Goal: Use online tool/utility: Utilize a website feature to perform a specific function

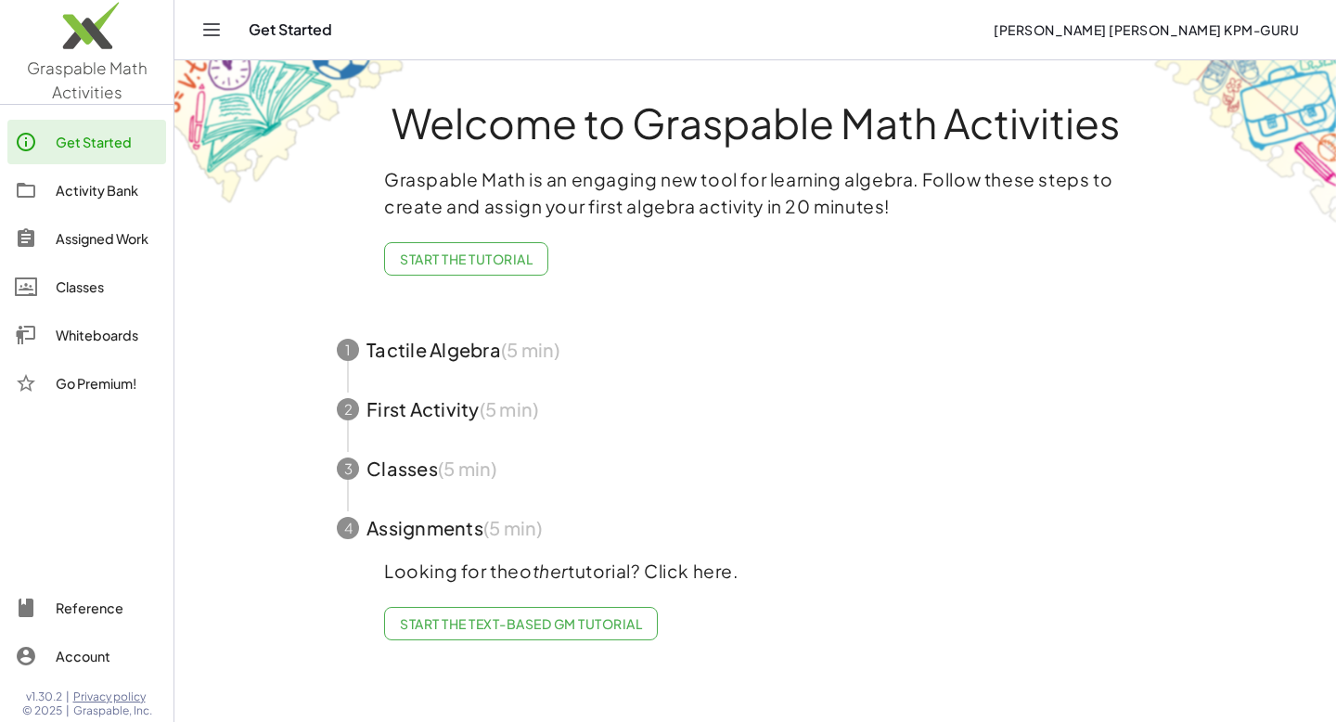
click at [104, 345] on div "Whiteboards" at bounding box center [107, 335] width 103 height 22
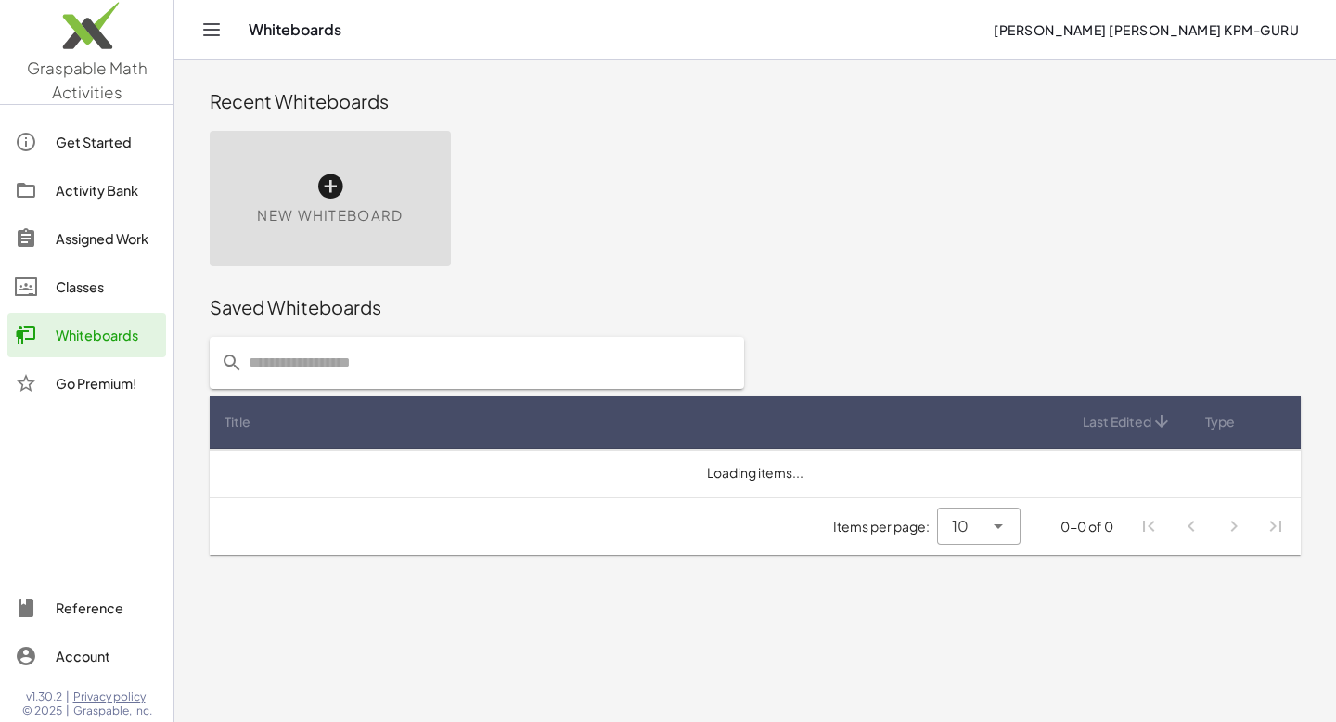
click at [327, 190] on icon at bounding box center [330, 187] width 30 height 30
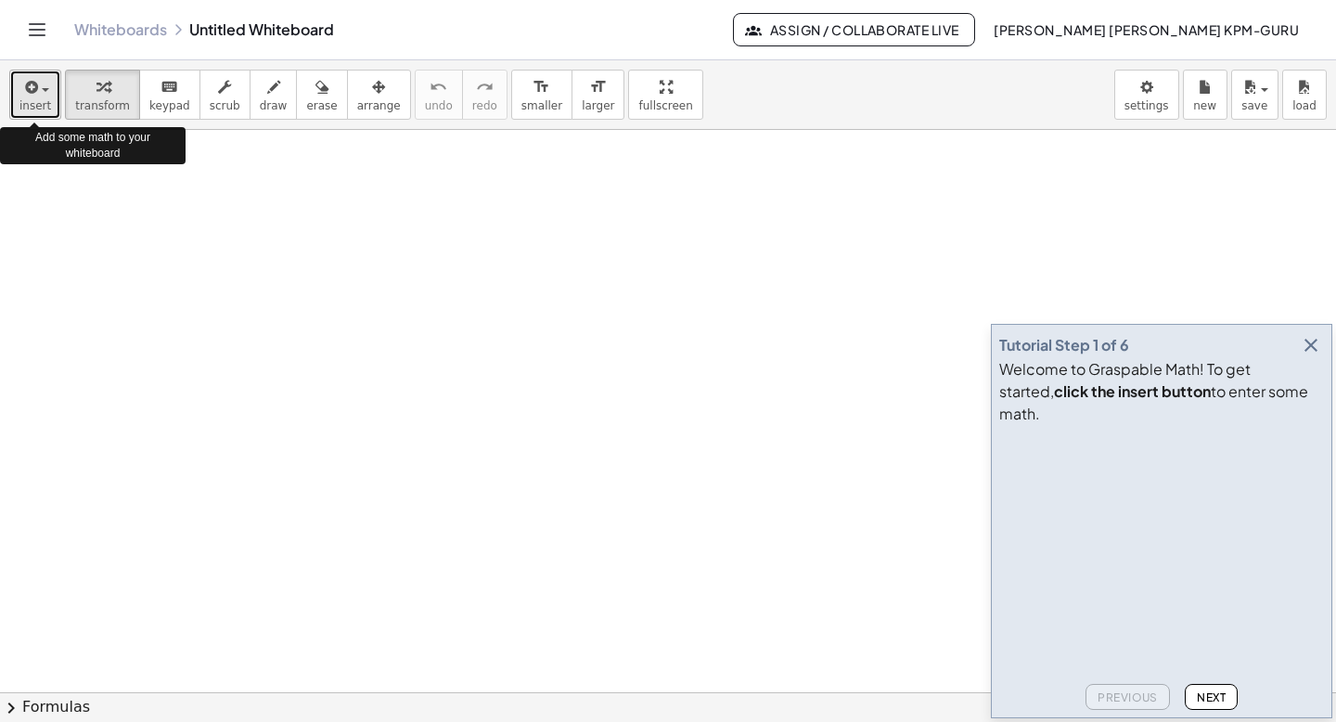
click at [36, 88] on icon "button" at bounding box center [29, 87] width 17 height 22
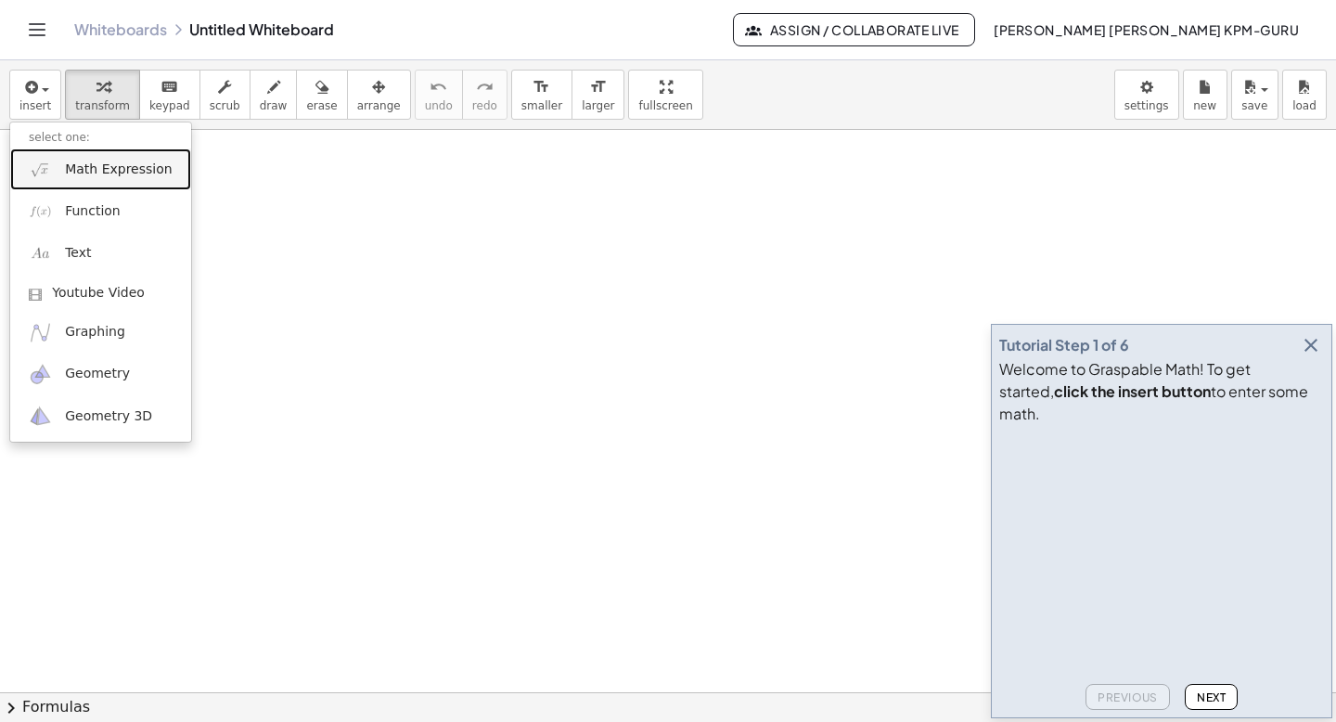
click at [125, 183] on link "Math Expression" at bounding box center [100, 169] width 181 height 42
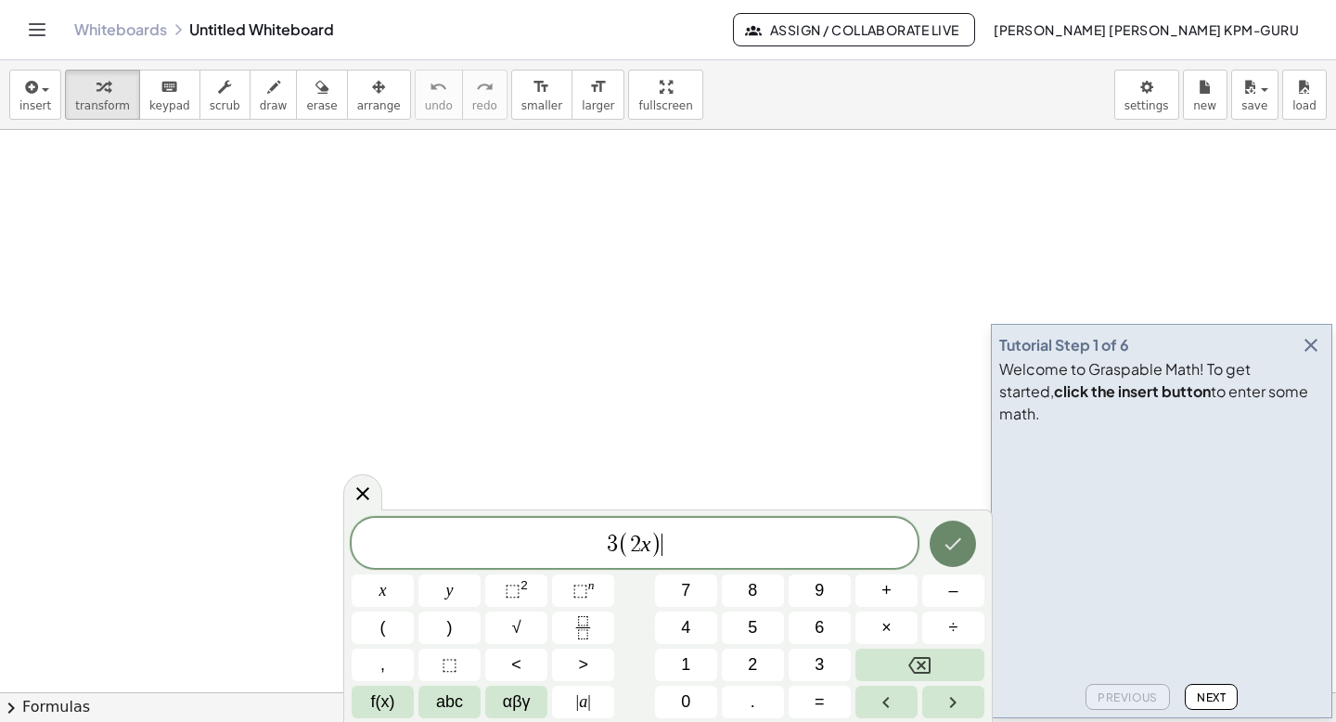
click at [953, 539] on icon "Done" at bounding box center [952, 543] width 22 height 22
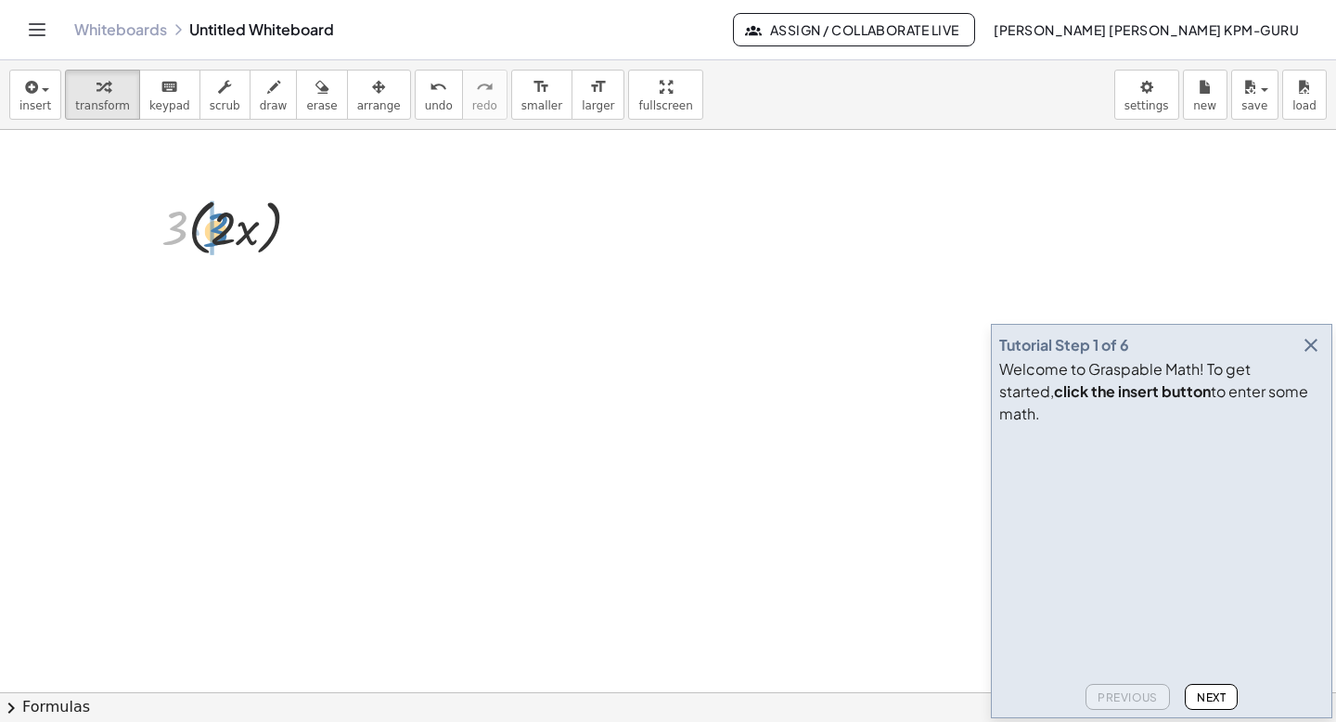
drag, startPoint x: 180, startPoint y: 226, endPoint x: 221, endPoint y: 228, distance: 40.9
click at [221, 228] on div at bounding box center [238, 226] width 173 height 70
click at [287, 293] on div at bounding box center [288, 295] width 20 height 20
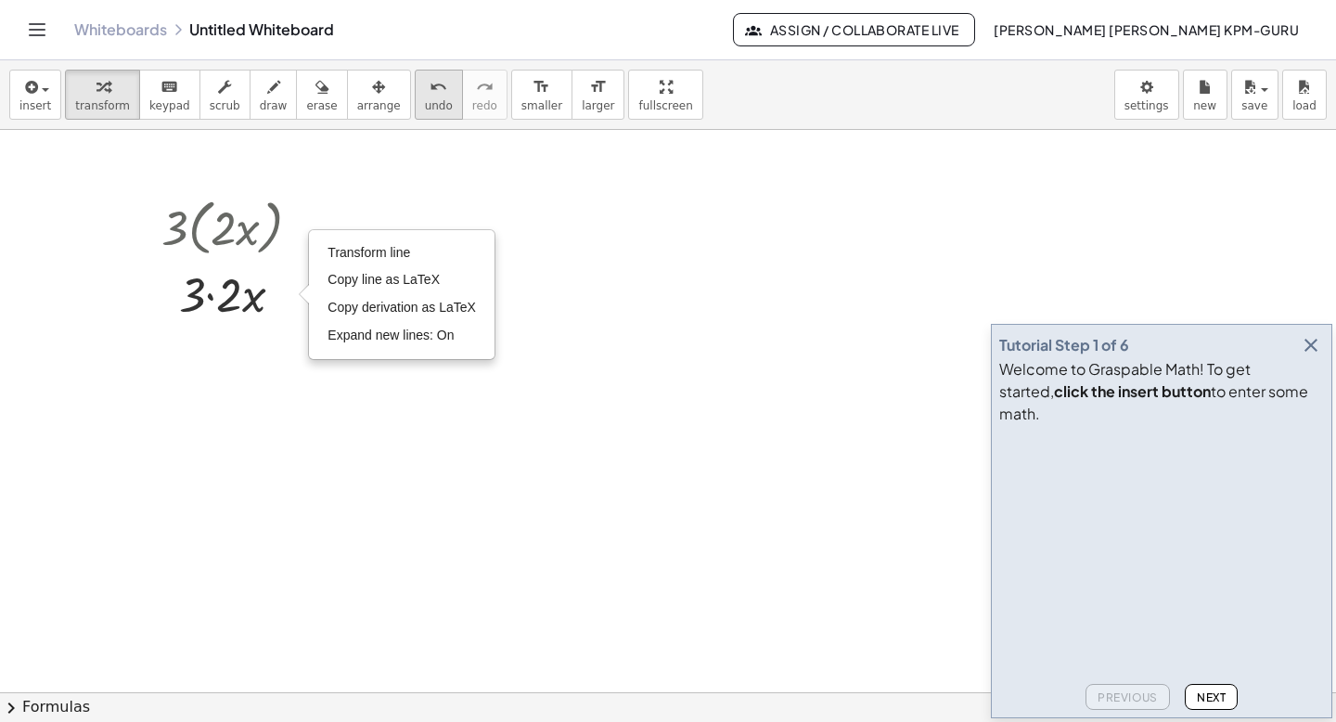
click at [429, 96] on icon "undo" at bounding box center [438, 87] width 18 height 22
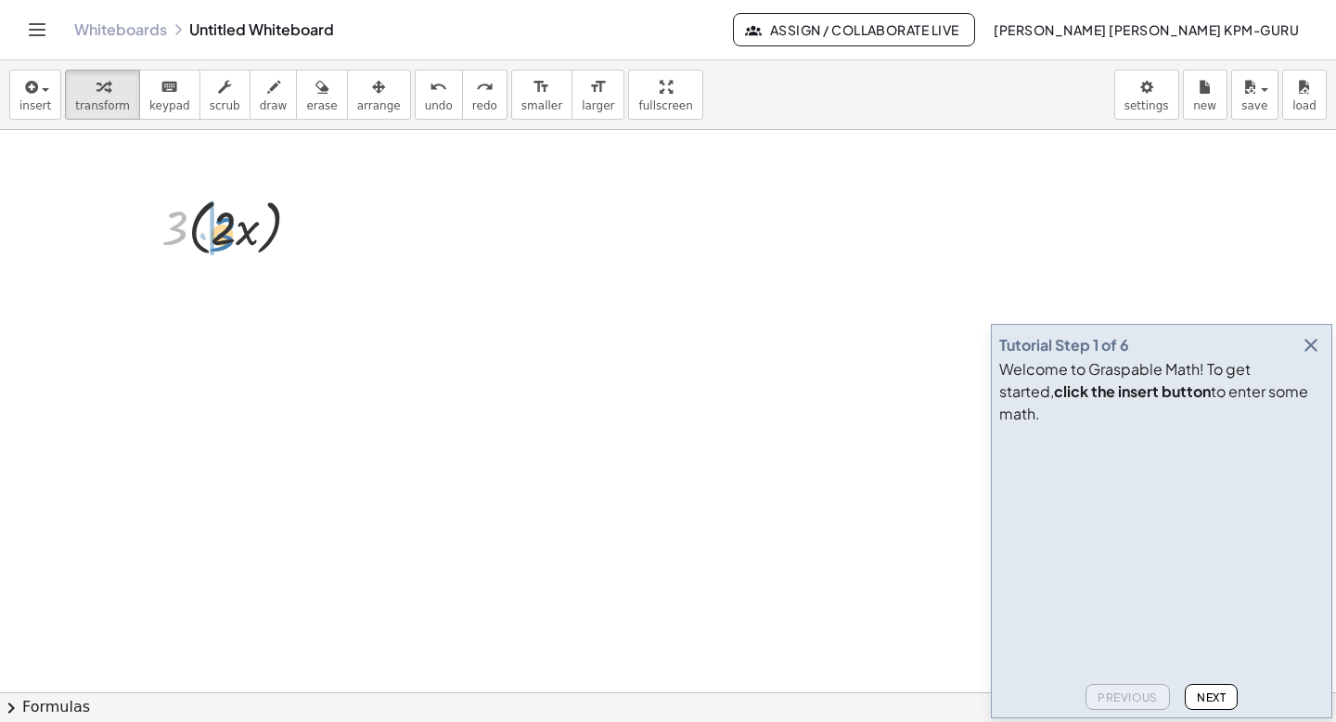
drag, startPoint x: 179, startPoint y: 237, endPoint x: 226, endPoint y: 243, distance: 47.7
click at [226, 243] on div at bounding box center [238, 226] width 173 height 70
click at [227, 305] on div at bounding box center [238, 293] width 173 height 63
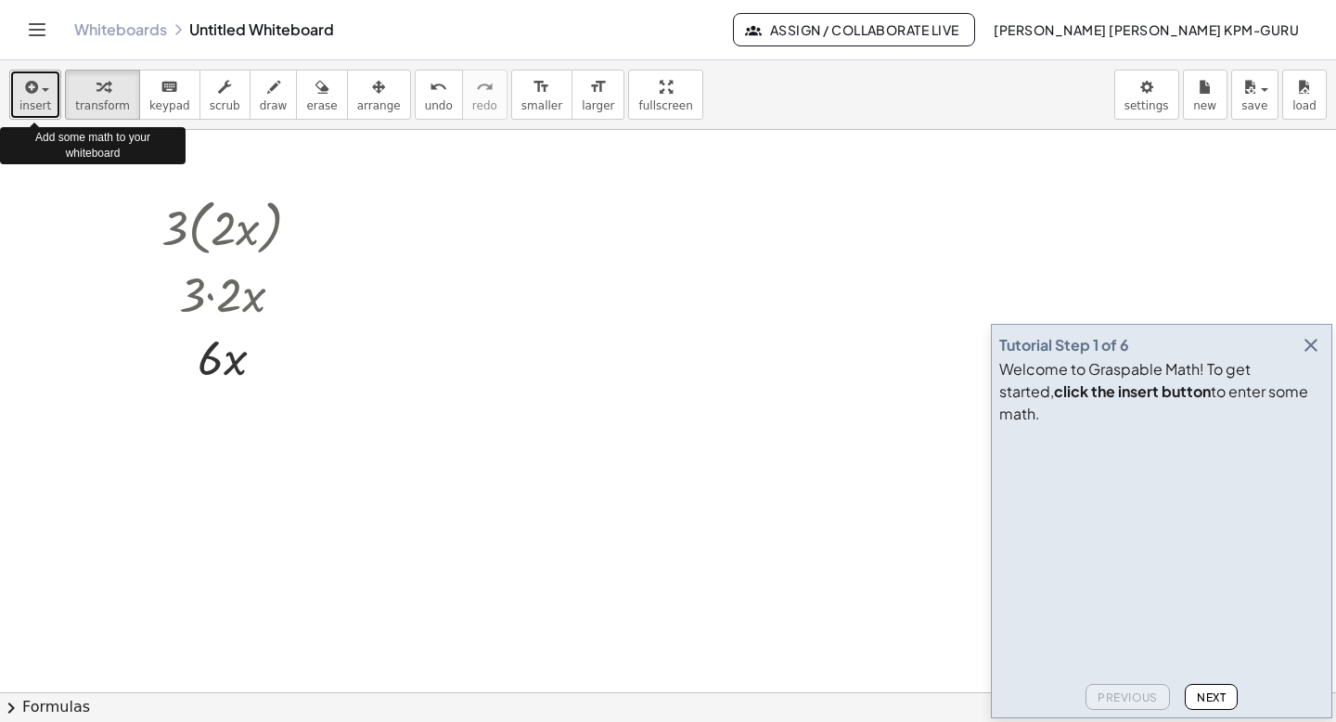
click at [48, 88] on div "button" at bounding box center [35, 86] width 32 height 22
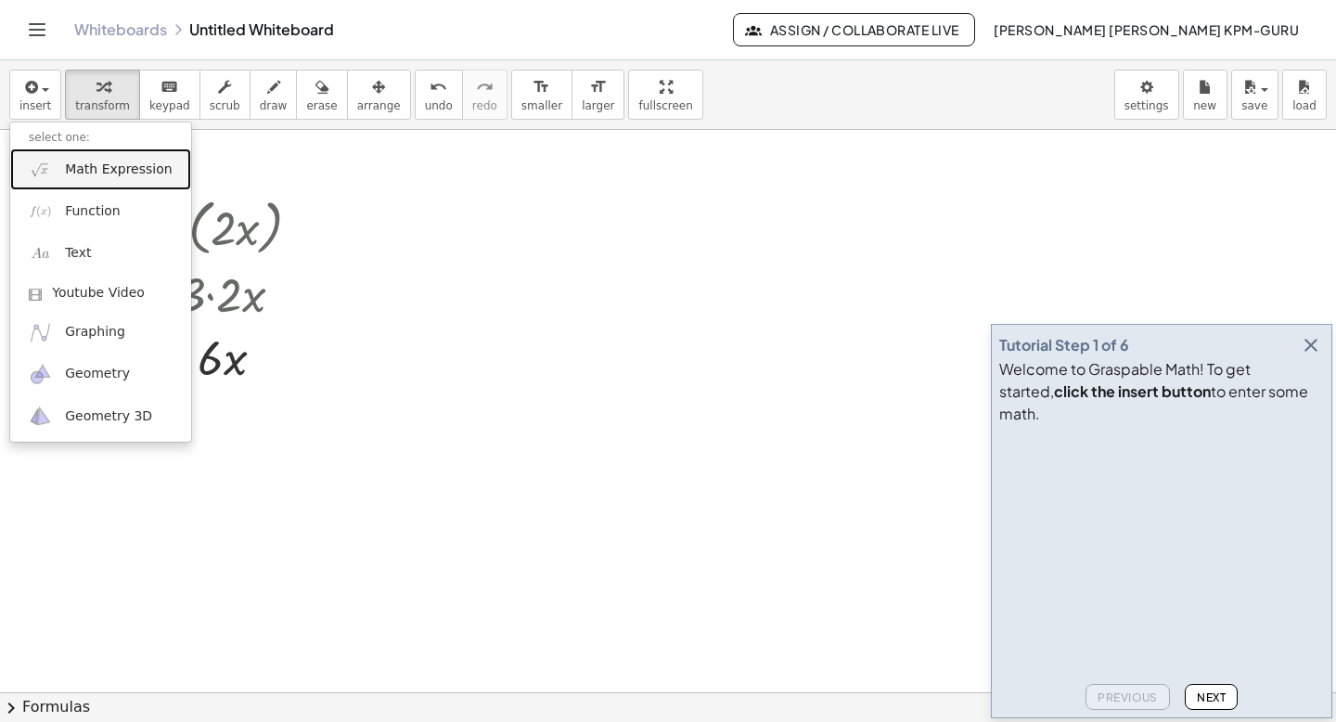
click at [89, 160] on span "Math Expression" at bounding box center [118, 169] width 107 height 19
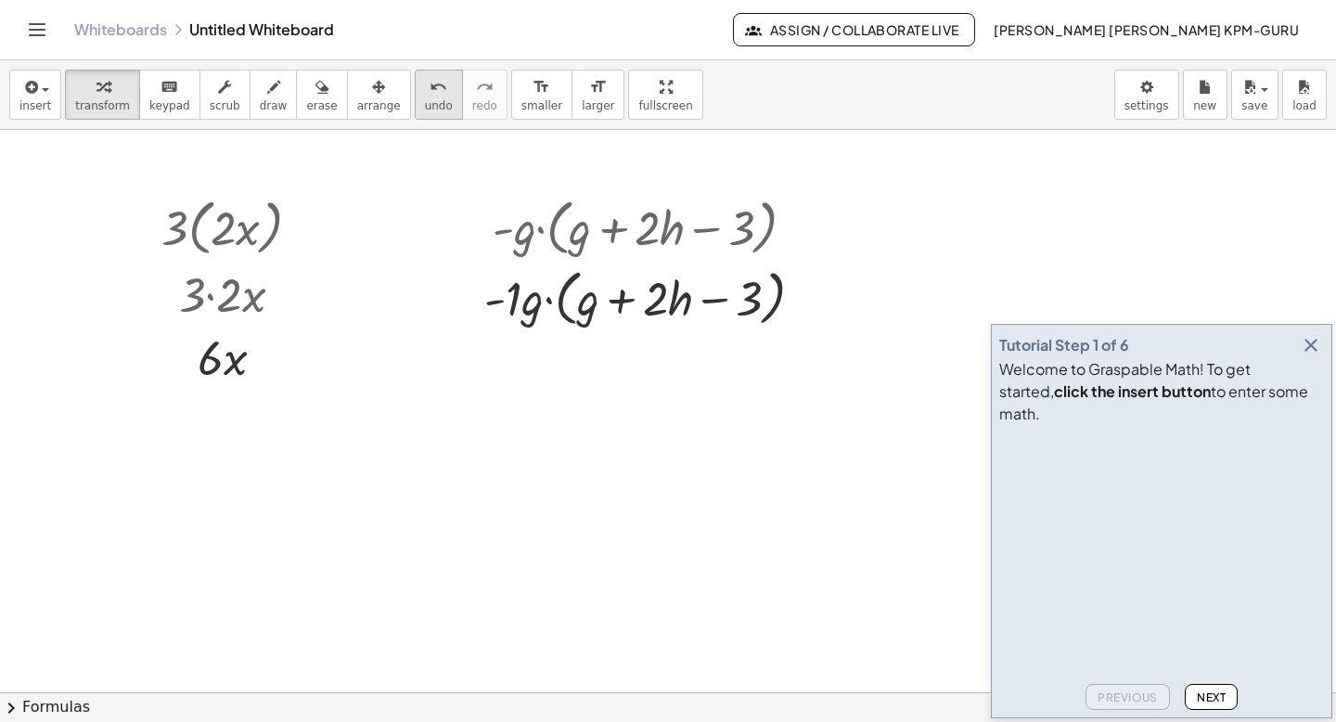
click at [429, 91] on icon "undo" at bounding box center [438, 87] width 18 height 22
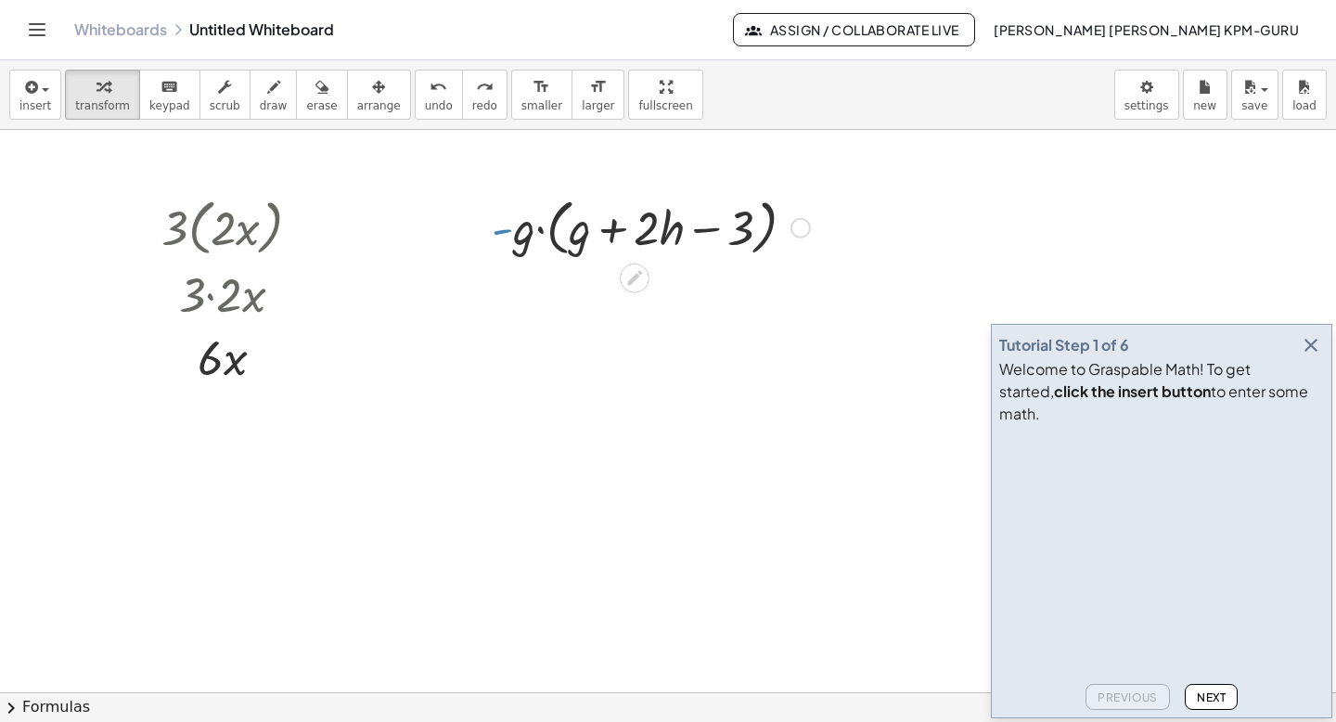
click at [506, 232] on div at bounding box center [650, 226] width 337 height 70
drag, startPoint x: 522, startPoint y: 237, endPoint x: 583, endPoint y: 234, distance: 61.3
click at [583, 234] on div at bounding box center [650, 226] width 337 height 70
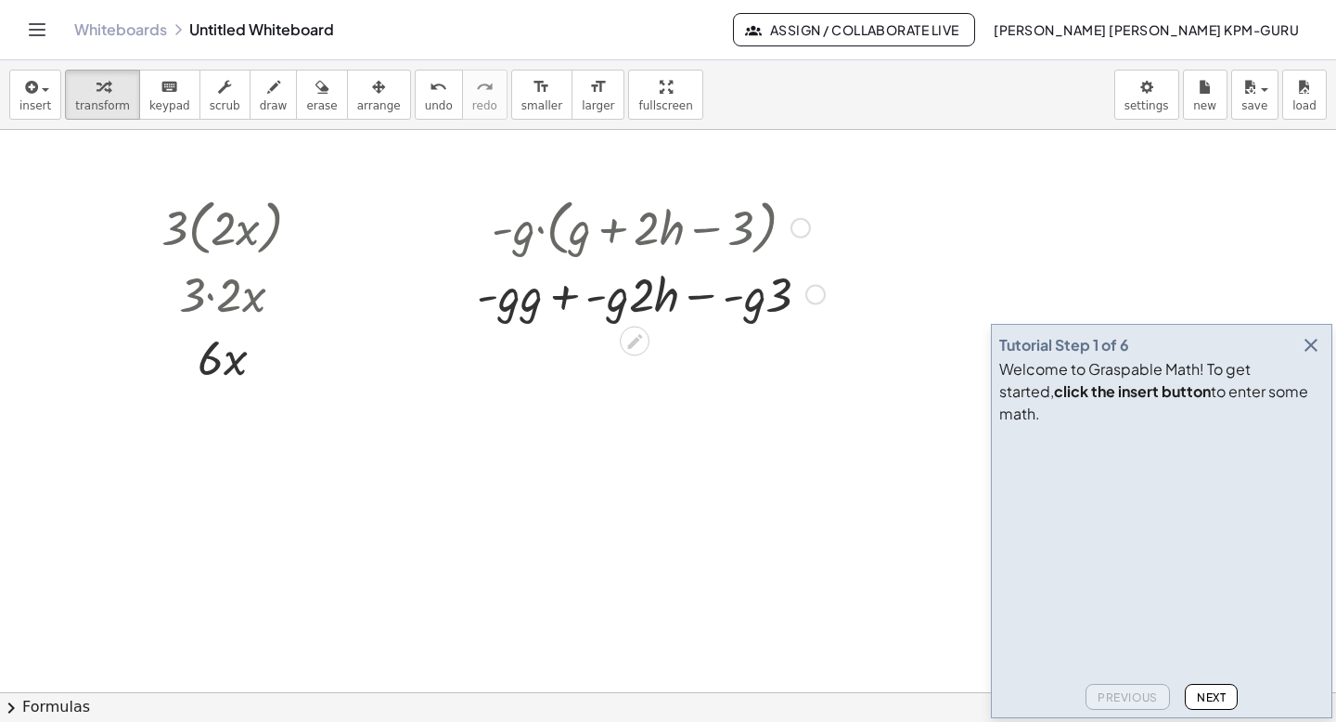
click at [536, 294] on div at bounding box center [650, 293] width 366 height 63
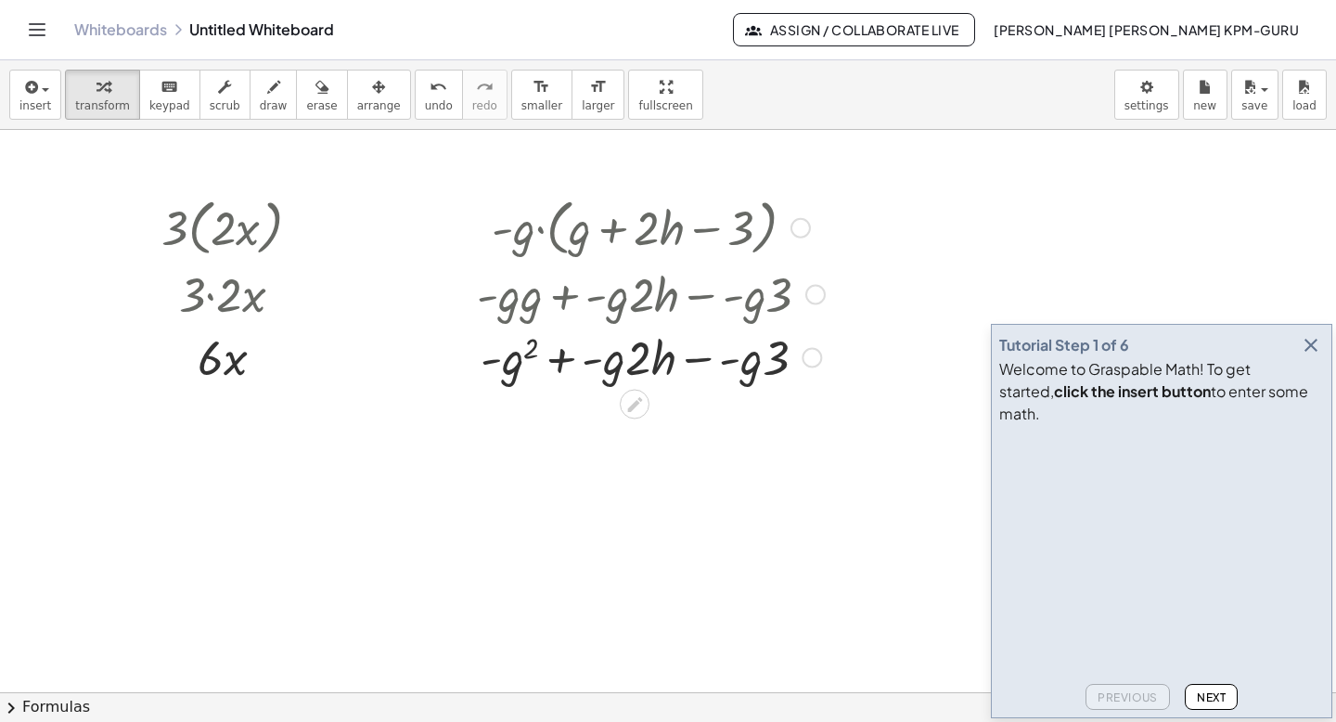
click at [612, 366] on div at bounding box center [650, 356] width 366 height 63
click at [643, 370] on div at bounding box center [650, 356] width 366 height 63
click at [604, 358] on div at bounding box center [650, 356] width 366 height 63
click at [659, 362] on div at bounding box center [650, 356] width 366 height 63
drag, startPoint x: 609, startPoint y: 362, endPoint x: 657, endPoint y: 364, distance: 47.4
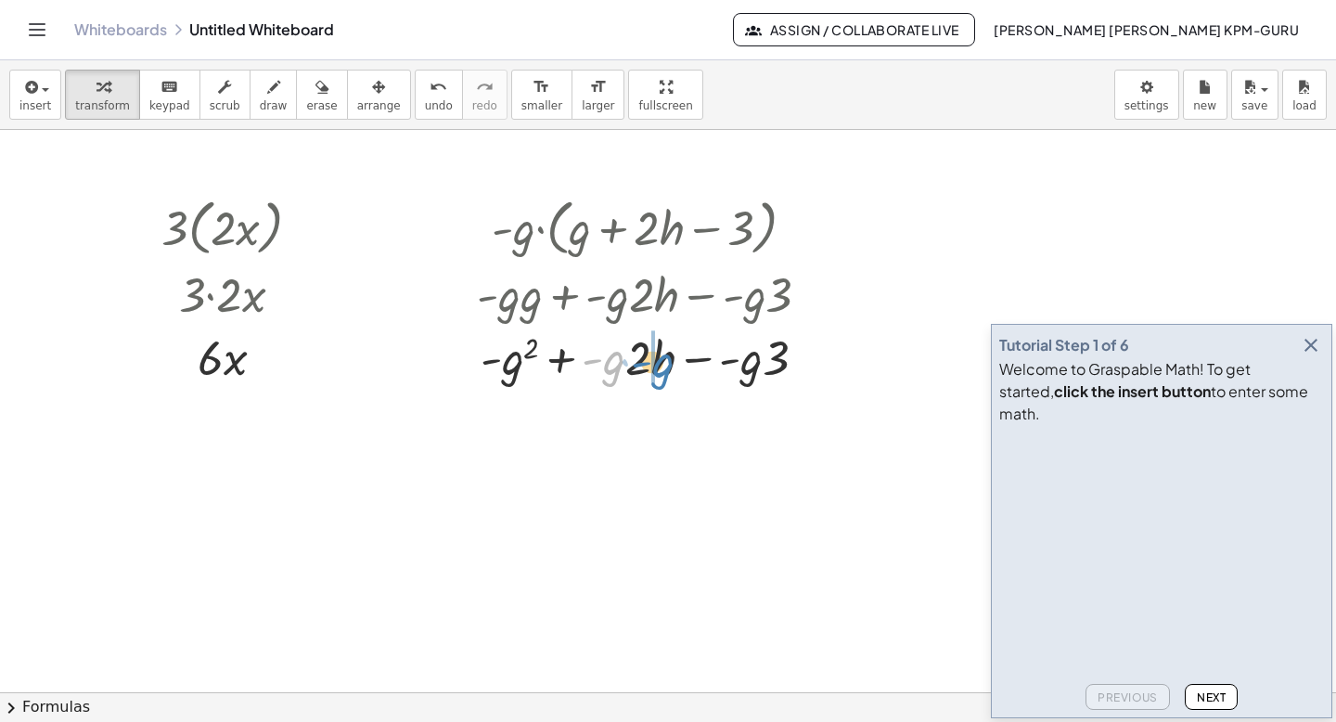
click at [657, 364] on div at bounding box center [650, 356] width 366 height 63
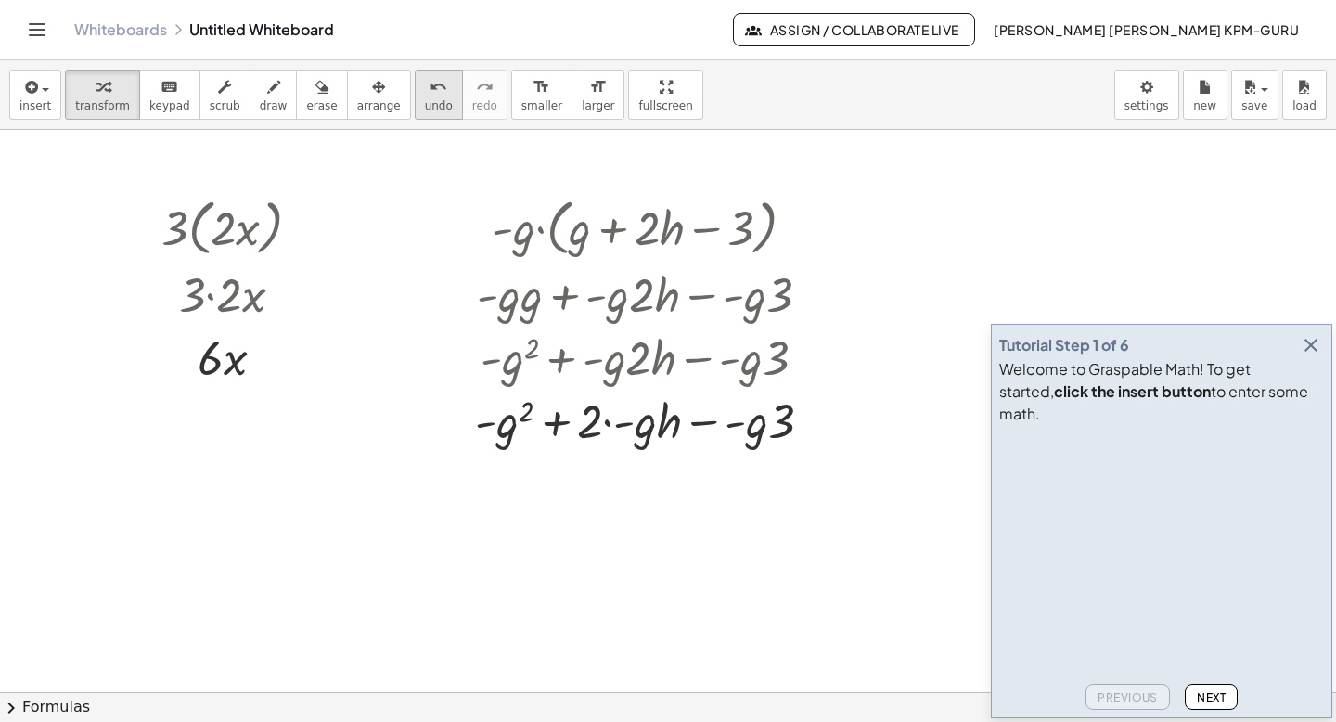
click at [429, 91] on icon "undo" at bounding box center [438, 87] width 18 height 22
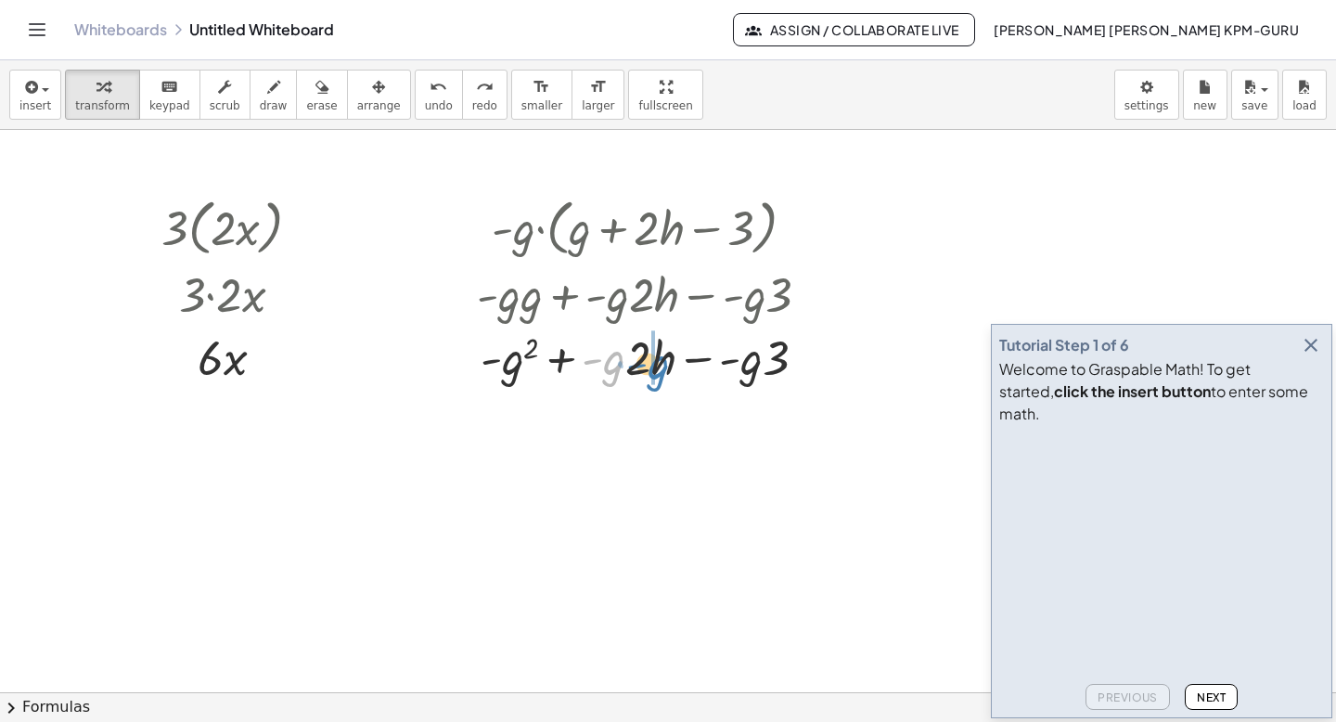
drag, startPoint x: 617, startPoint y: 364, endPoint x: 659, endPoint y: 370, distance: 43.0
click at [659, 370] on div at bounding box center [650, 356] width 366 height 63
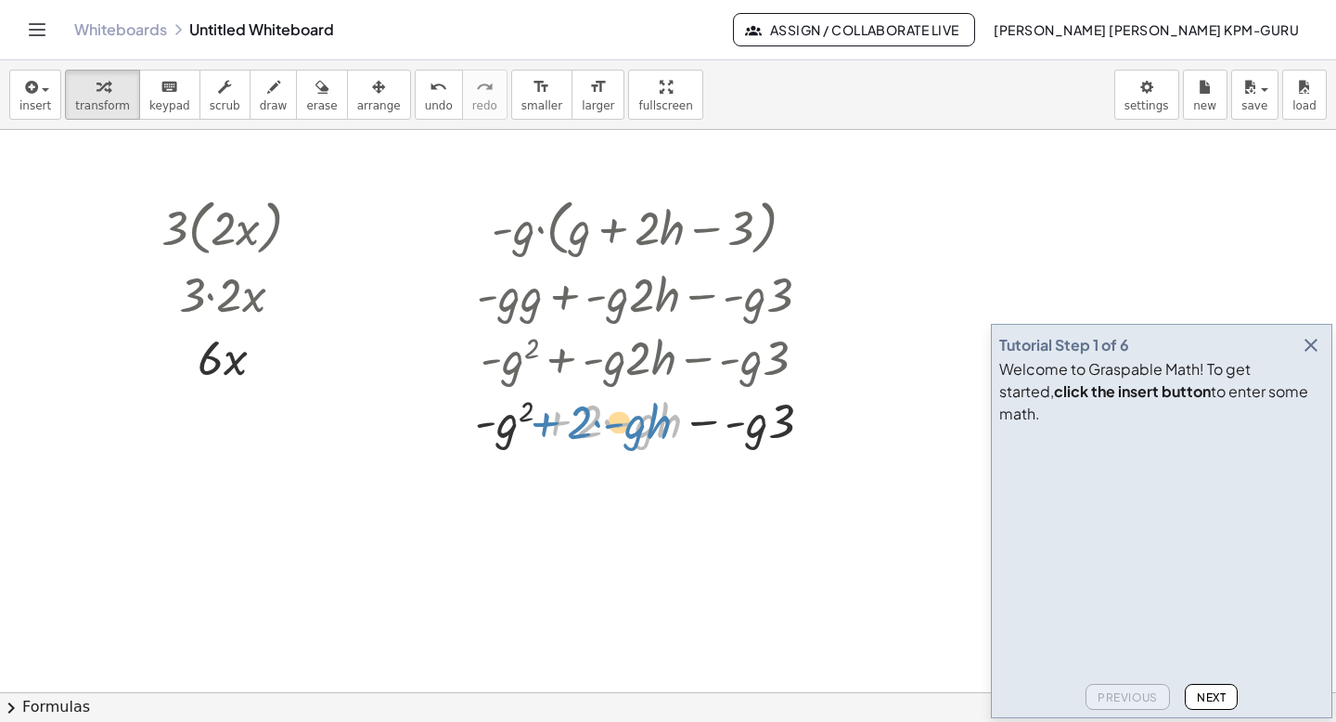
click at [548, 418] on div at bounding box center [651, 419] width 371 height 63
click at [425, 100] on span "undo" at bounding box center [439, 105] width 28 height 13
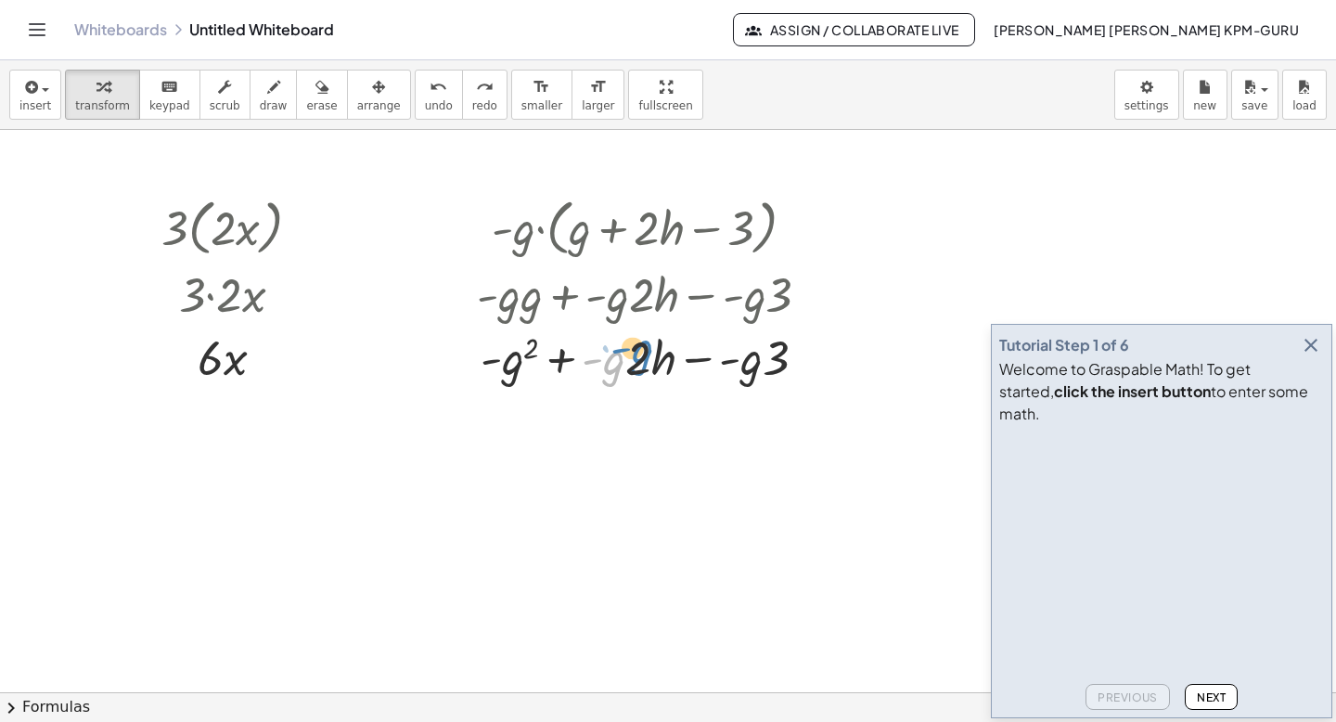
drag, startPoint x: 615, startPoint y: 362, endPoint x: 644, endPoint y: 352, distance: 30.5
click at [644, 352] on div at bounding box center [650, 356] width 366 height 63
drag, startPoint x: 750, startPoint y: 364, endPoint x: 773, endPoint y: 362, distance: 22.3
click at [773, 362] on div at bounding box center [650, 356] width 366 height 63
drag, startPoint x: 779, startPoint y: 363, endPoint x: 749, endPoint y: 363, distance: 29.7
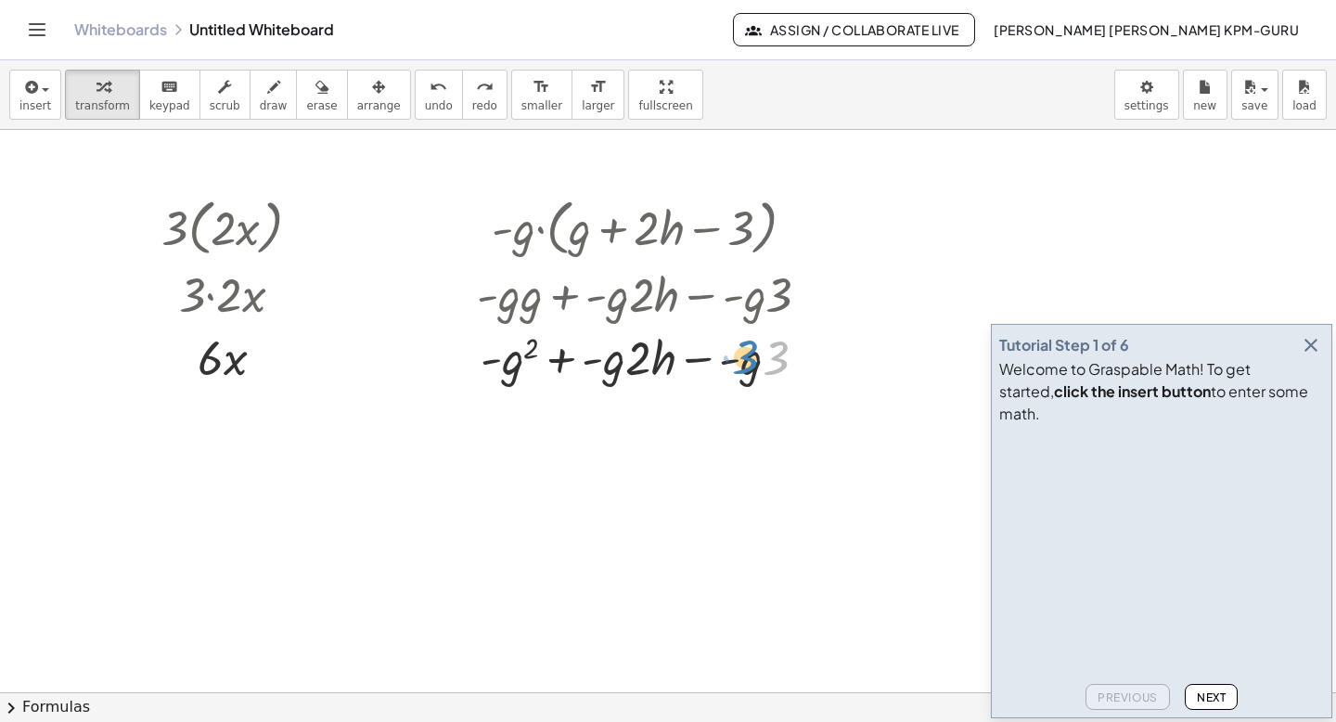
click at [749, 362] on div at bounding box center [650, 356] width 366 height 63
drag, startPoint x: 777, startPoint y: 361, endPoint x: 731, endPoint y: 364, distance: 46.5
click at [731, 364] on div at bounding box center [650, 356] width 366 height 63
click at [427, 101] on span "undo" at bounding box center [439, 105] width 28 height 13
click at [568, 356] on div at bounding box center [650, 356] width 366 height 63
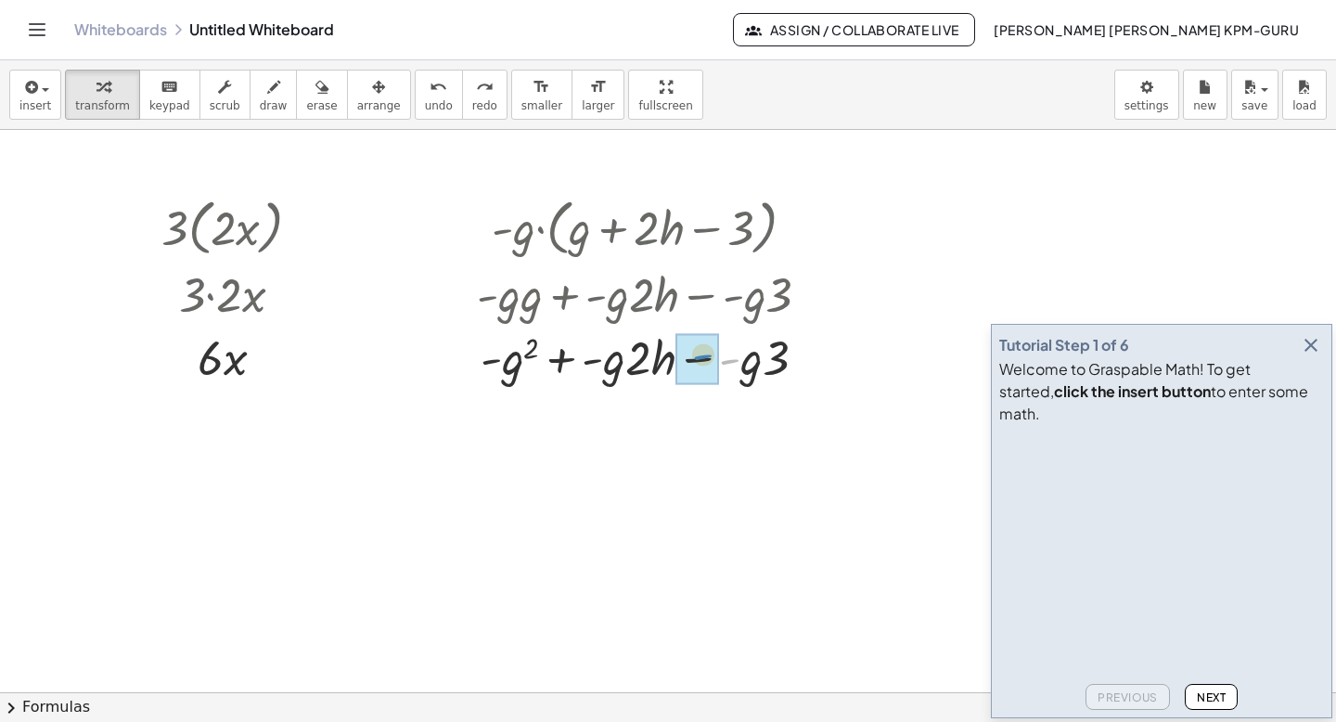
drag, startPoint x: 731, startPoint y: 362, endPoint x: 704, endPoint y: 358, distance: 27.2
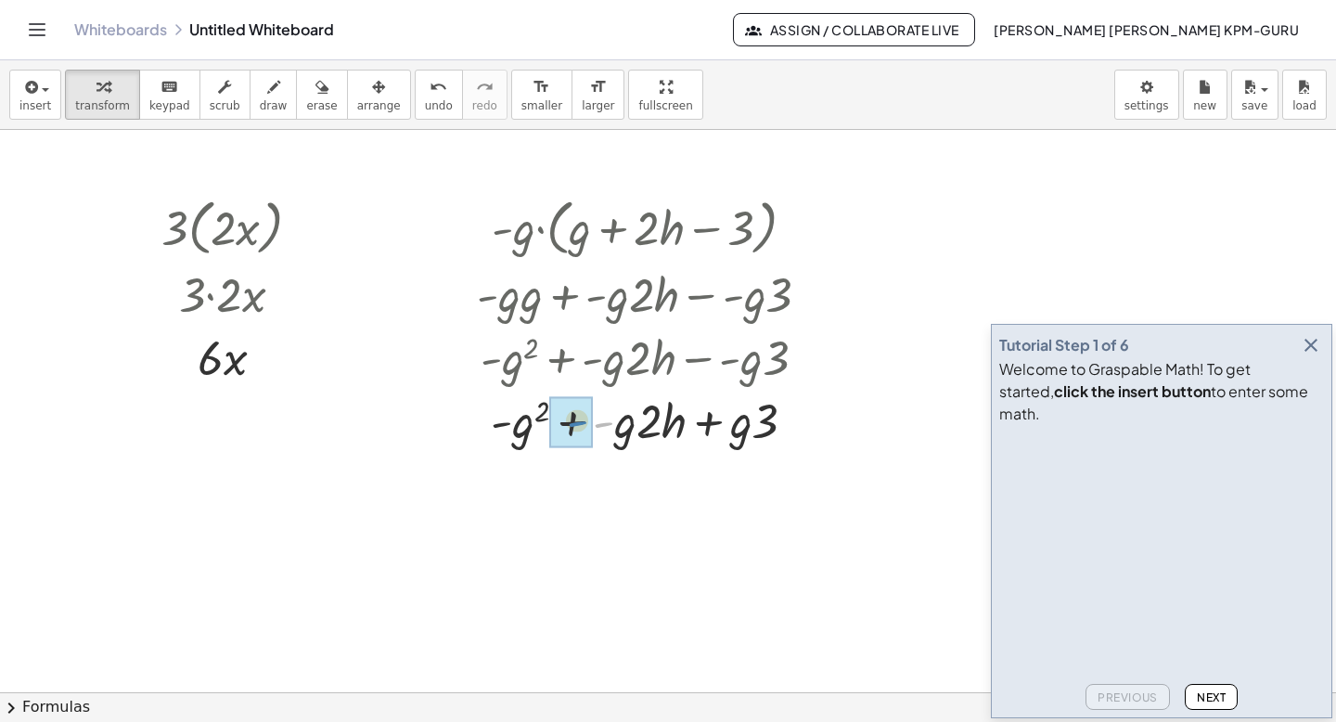
drag, startPoint x: 601, startPoint y: 422, endPoint x: 575, endPoint y: 421, distance: 26.0
drag, startPoint x: 613, startPoint y: 428, endPoint x: 642, endPoint y: 428, distance: 28.8
click at [642, 428] on div at bounding box center [650, 419] width 366 height 63
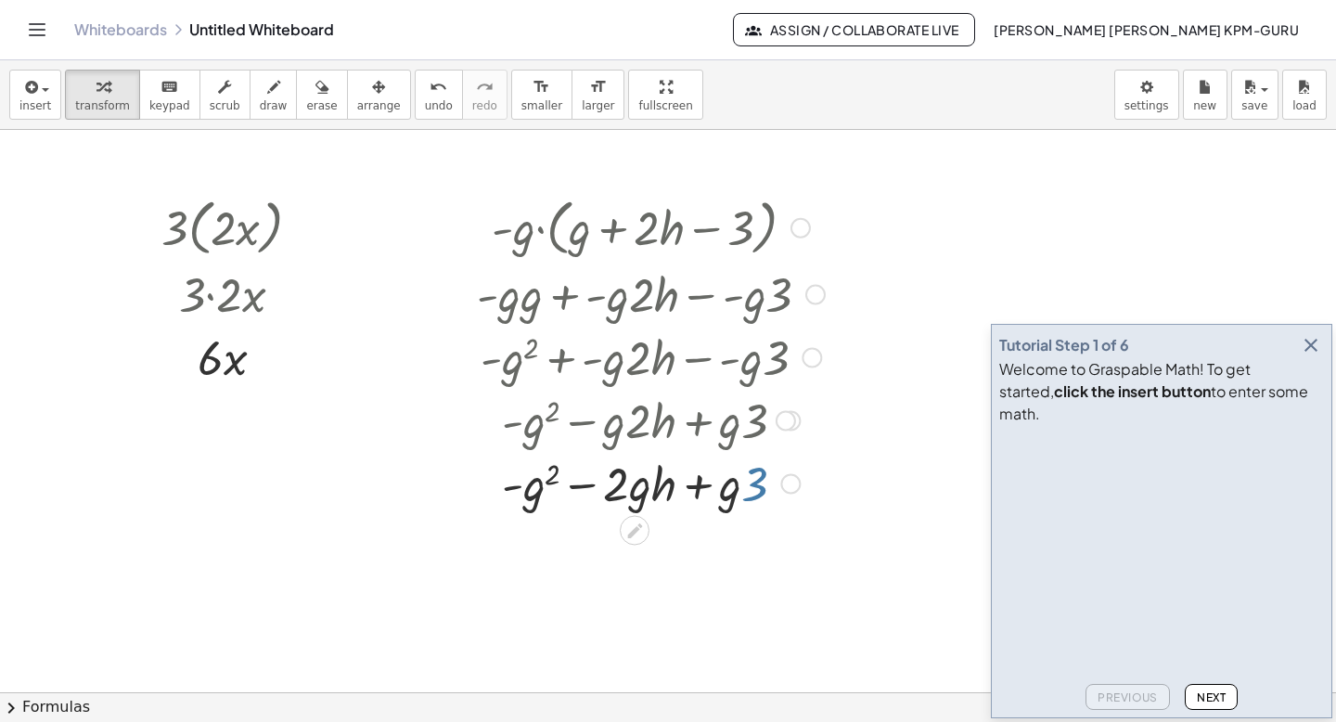
click at [756, 497] on div at bounding box center [650, 482] width 366 height 63
drag, startPoint x: 755, startPoint y: 496, endPoint x: 726, endPoint y: 492, distance: 29.0
click at [726, 492] on div at bounding box center [650, 482] width 366 height 63
